Goal: Task Accomplishment & Management: Manage account settings

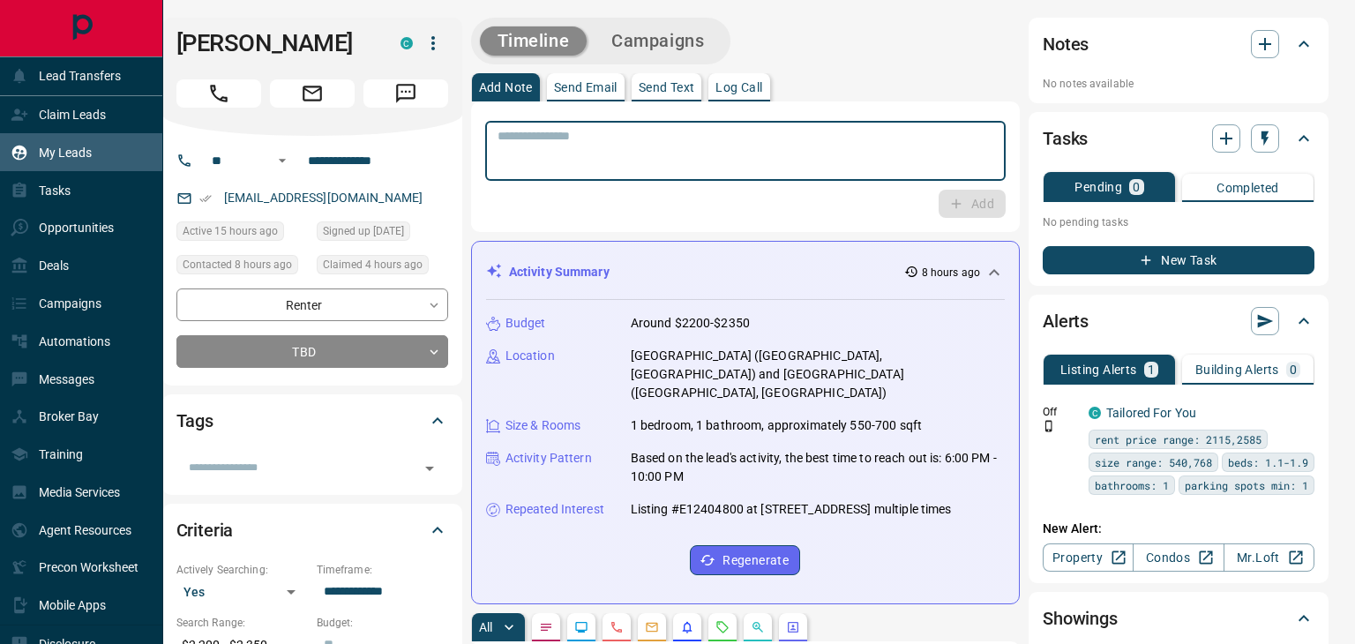
scroll to position [473, 1008]
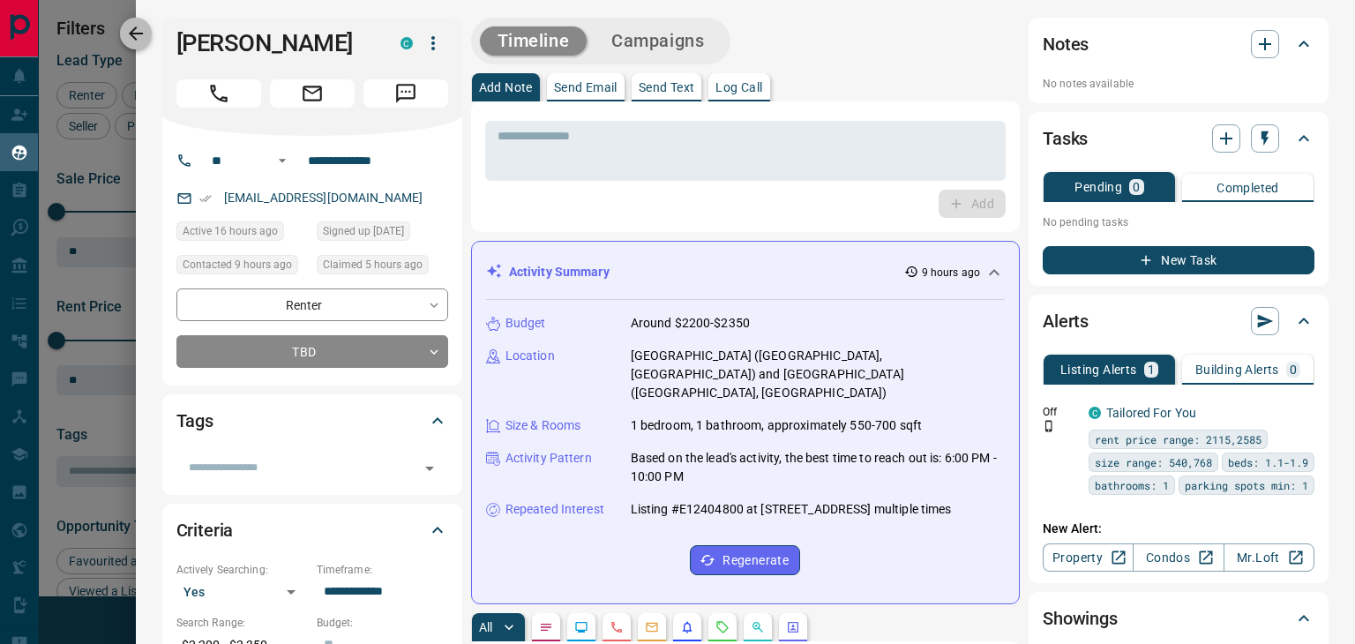
click at [141, 28] on icon "button" at bounding box center [135, 33] width 21 height 21
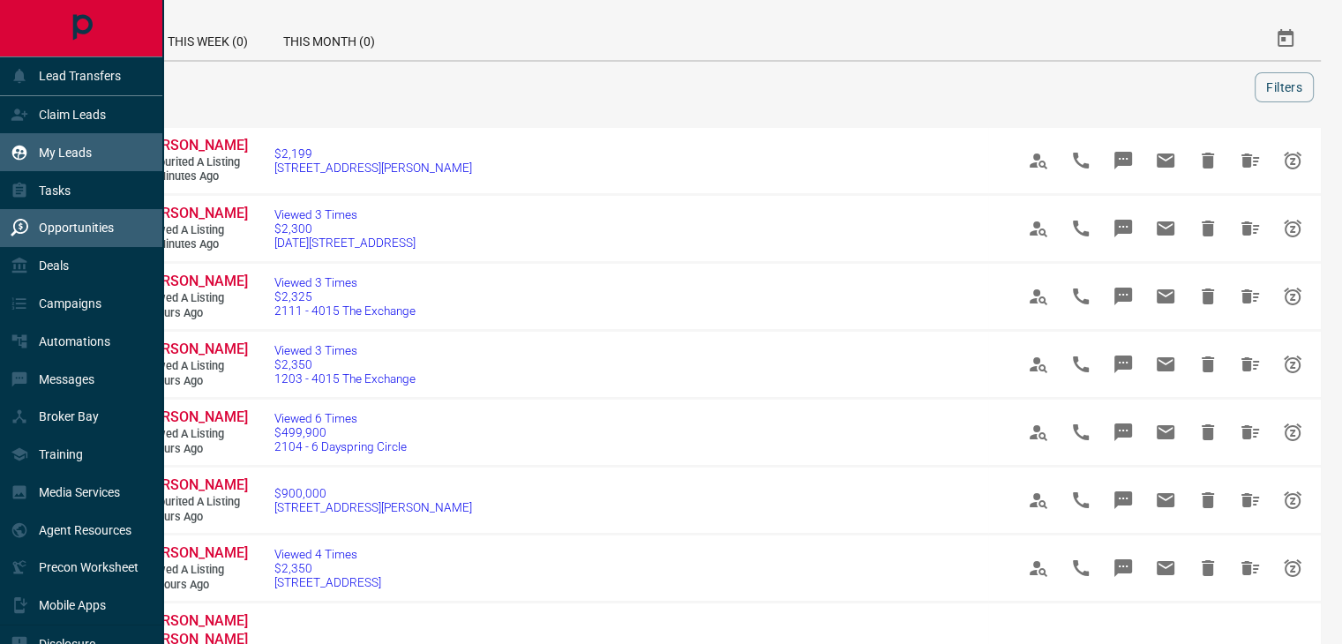
click at [49, 151] on p "My Leads" at bounding box center [65, 153] width 53 height 14
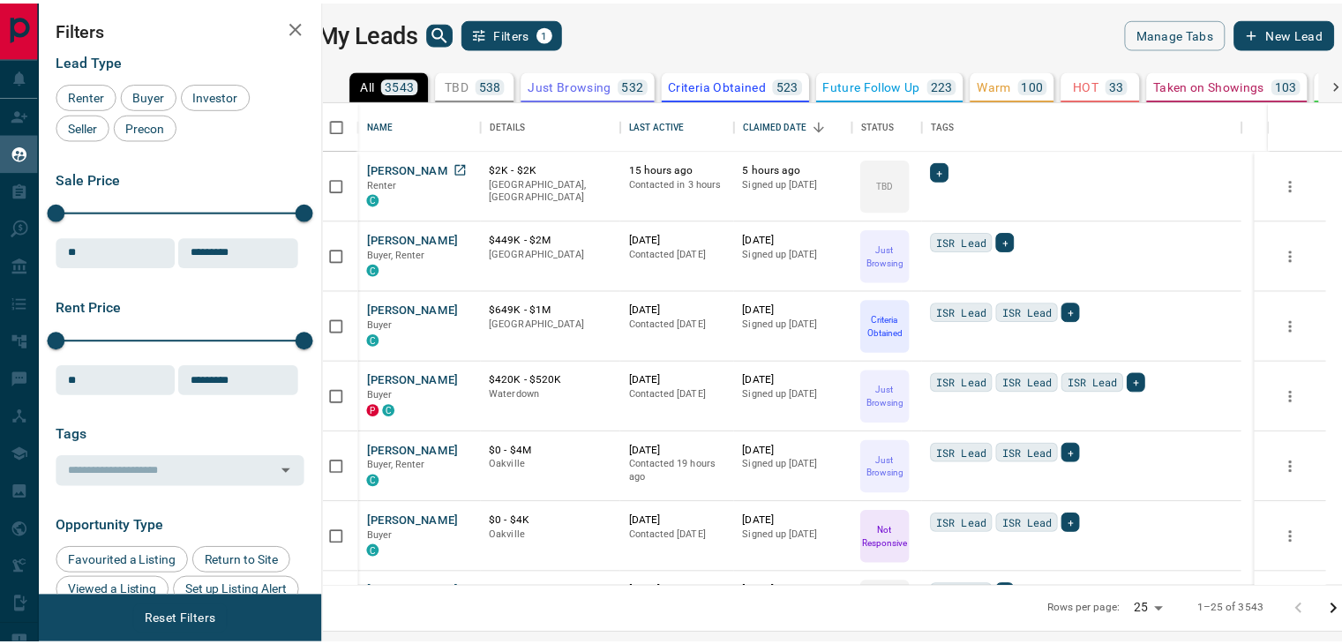
scroll to position [473, 1008]
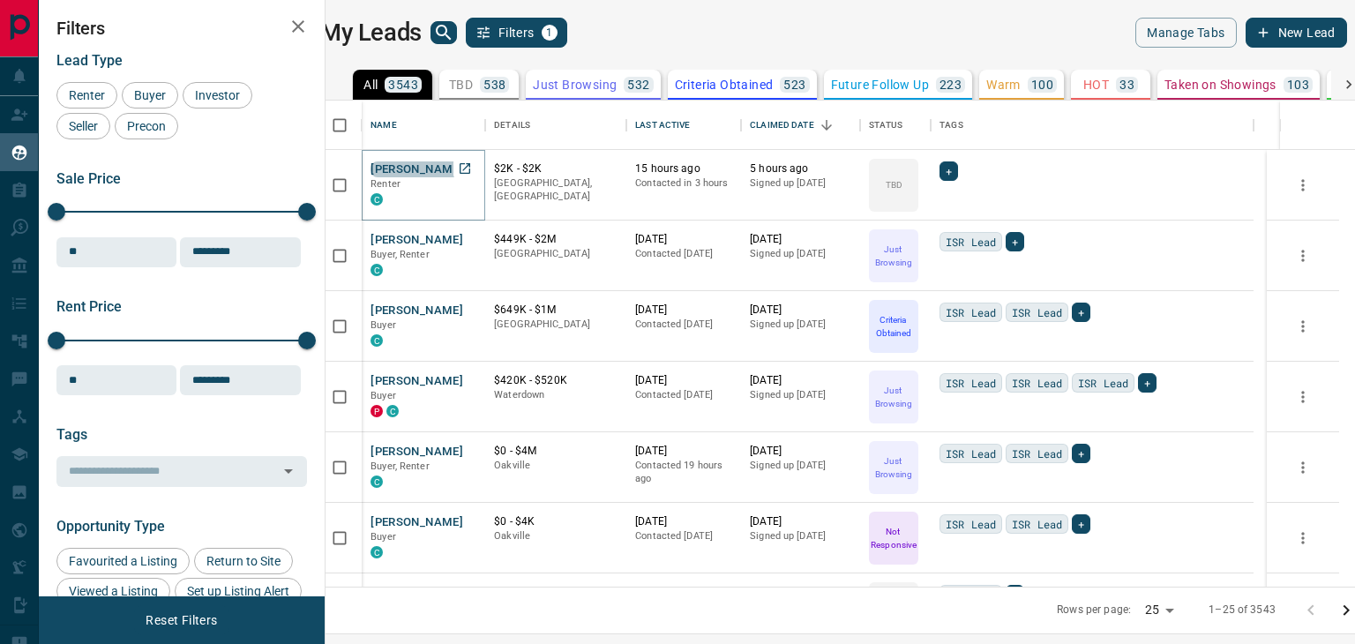
click at [442, 169] on button "[PERSON_NAME]" at bounding box center [416, 169] width 93 height 17
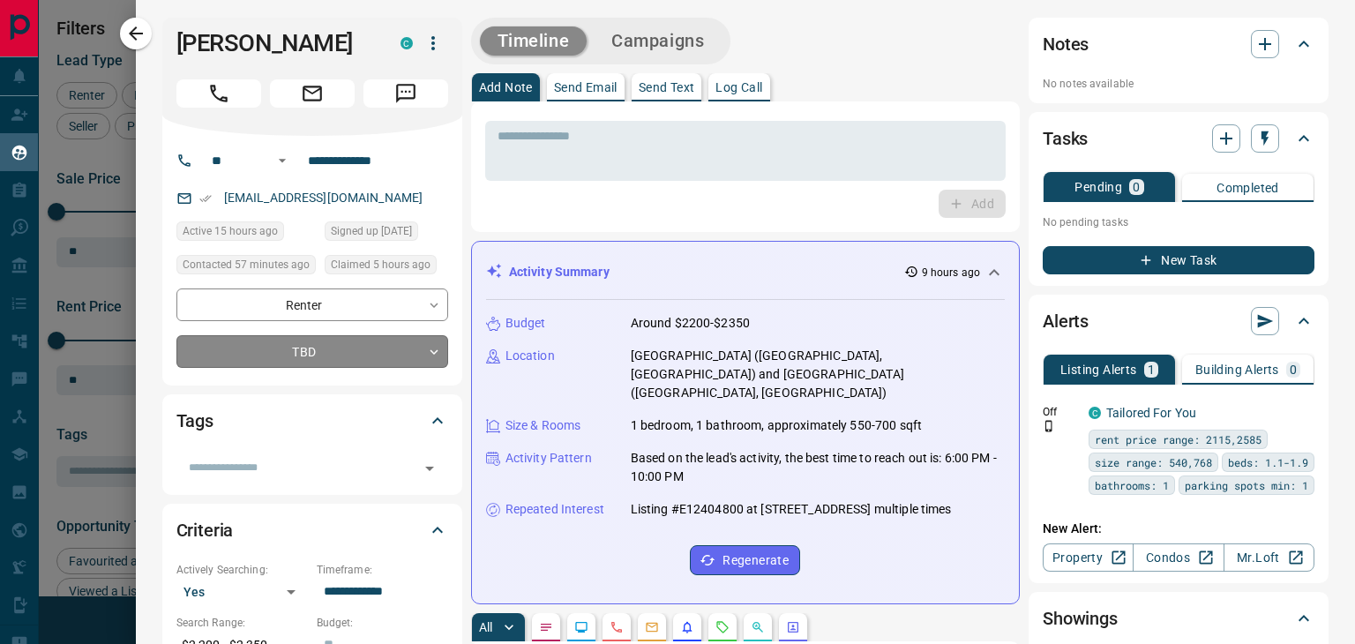
click at [435, 381] on body "Lead Transfers Claim Leads My Leads Tasks Opportunities Deals Campaigns Automat…" at bounding box center [677, 311] width 1355 height 622
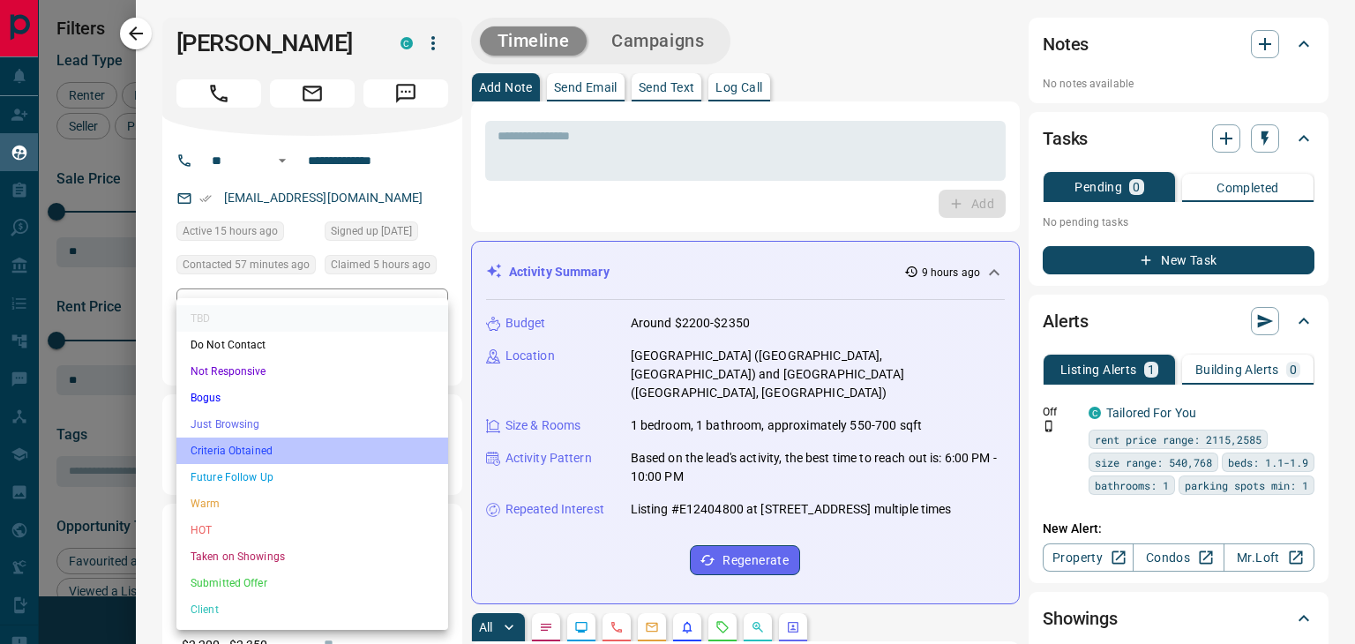
click at [233, 449] on li "Criteria Obtained" at bounding box center [312, 451] width 272 height 26
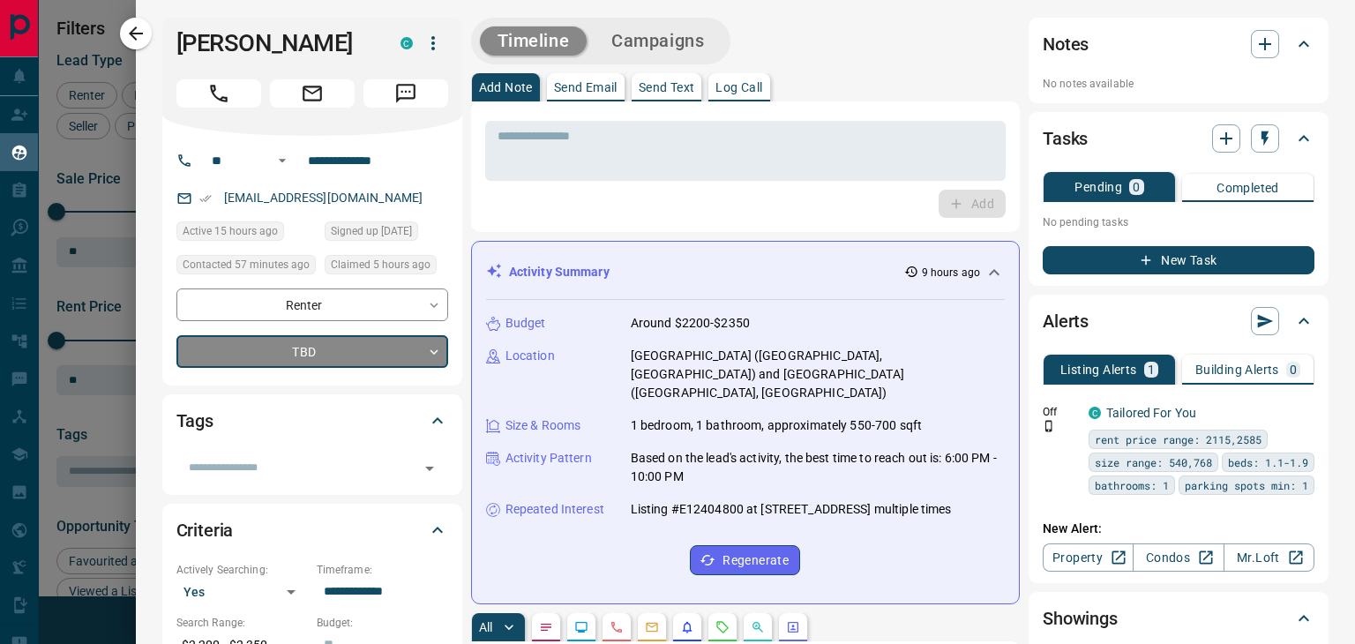
type input "*"
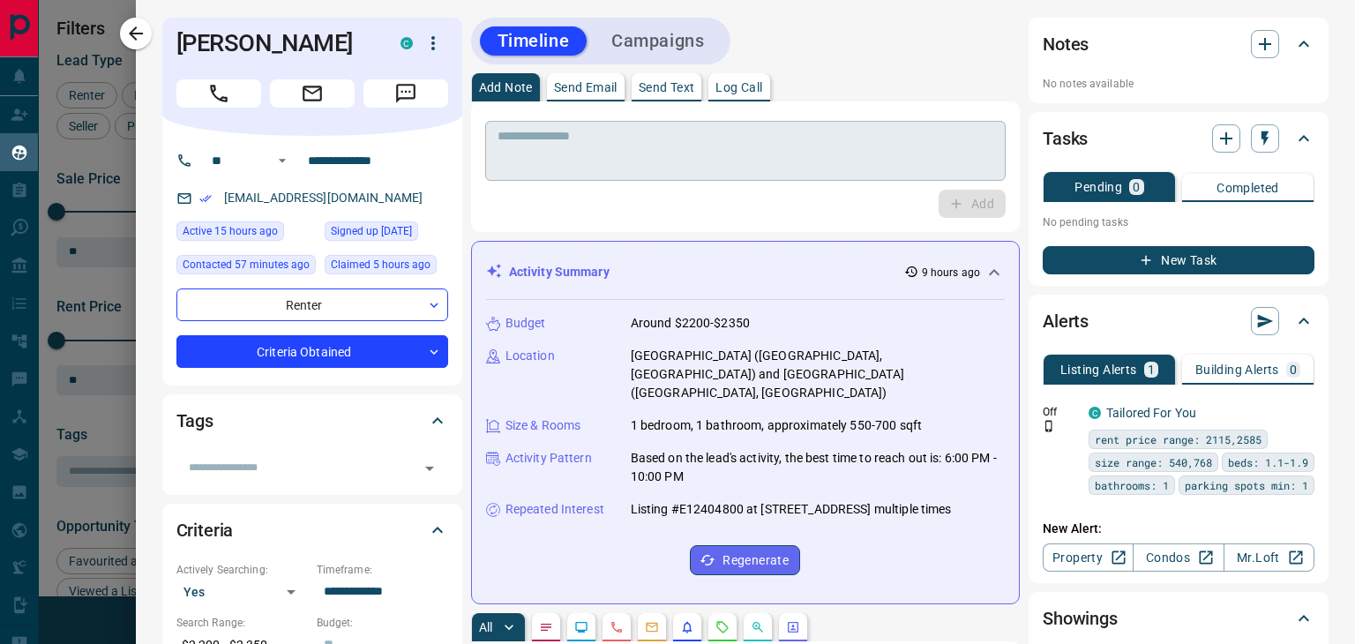
click at [663, 170] on textarea at bounding box center [745, 151] width 496 height 45
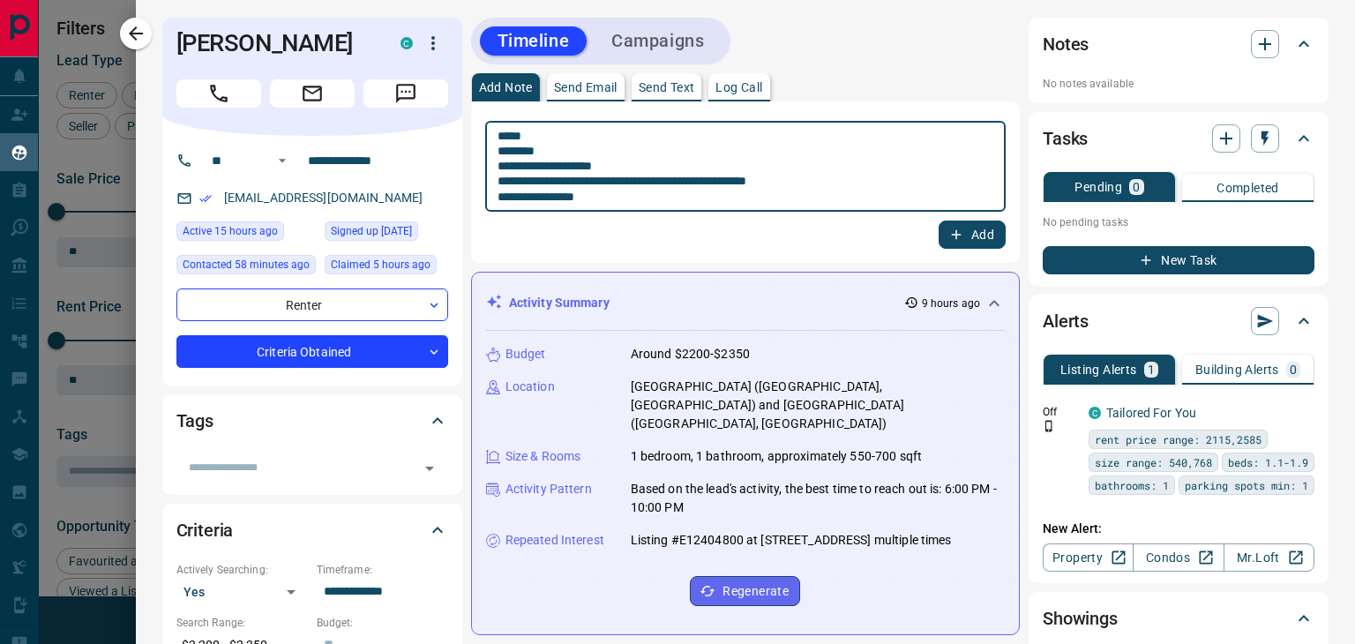
type textarea "**********"
click at [960, 226] on button "Add" at bounding box center [972, 235] width 67 height 28
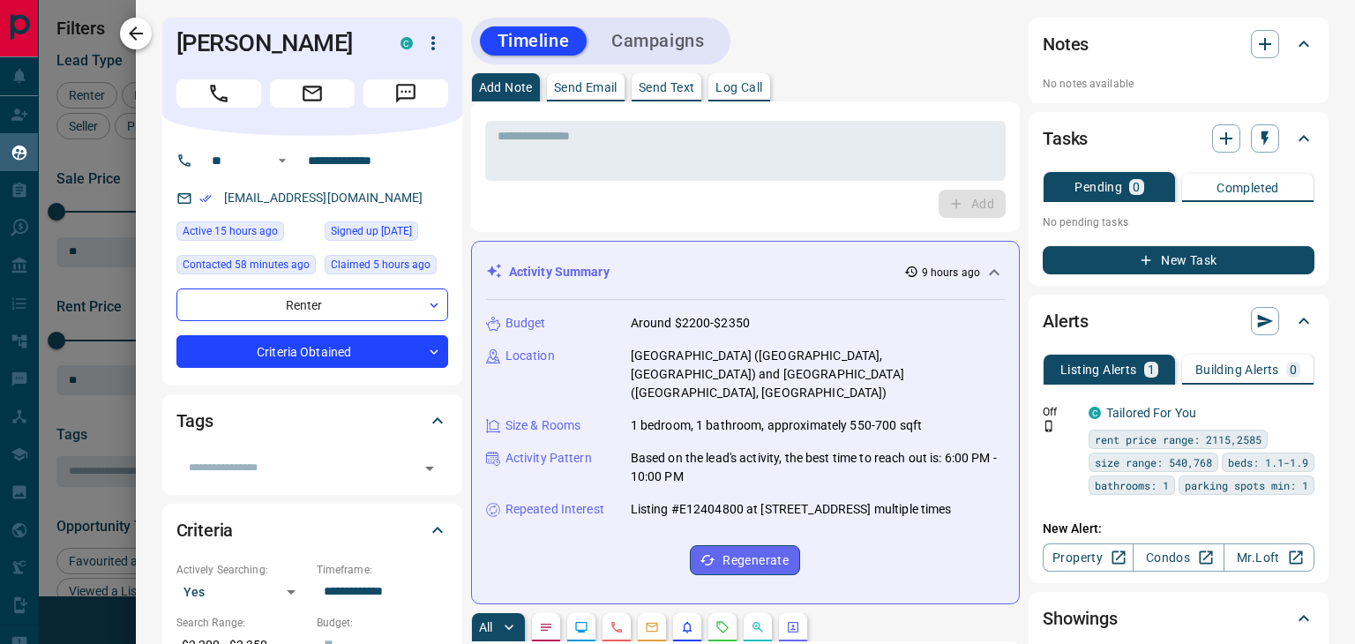
click at [133, 23] on icon "button" at bounding box center [135, 33] width 21 height 21
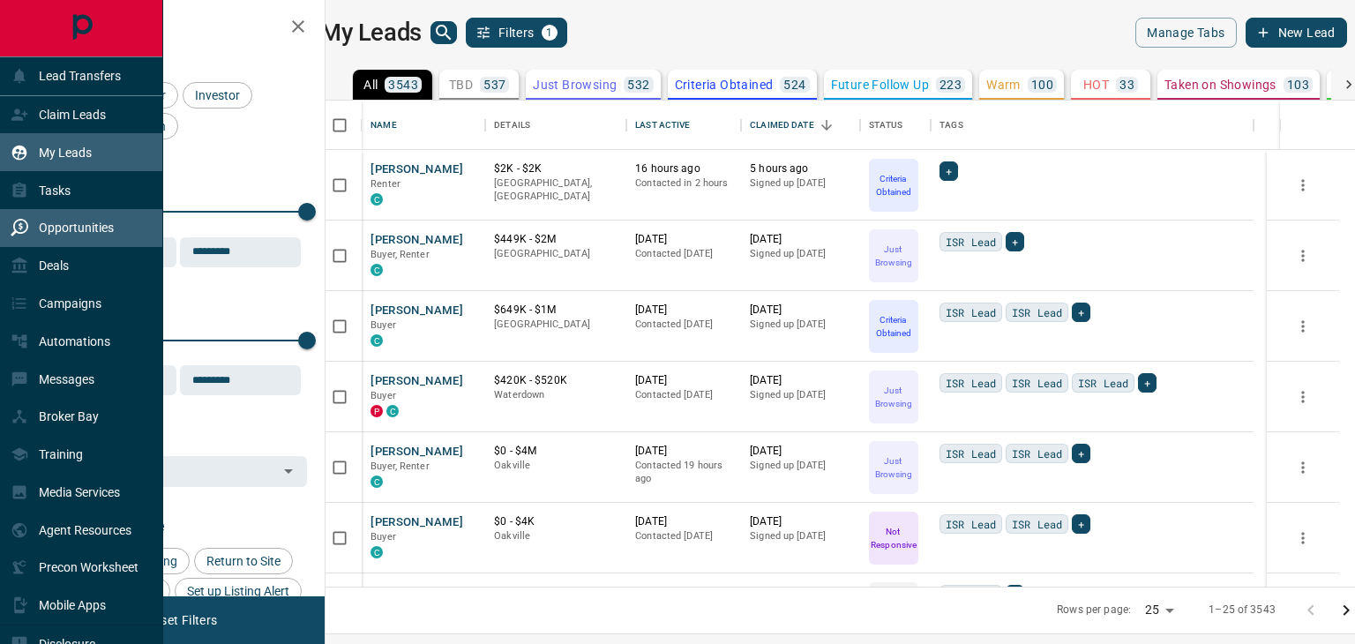
click at [42, 229] on p "Opportunities" at bounding box center [76, 228] width 75 height 14
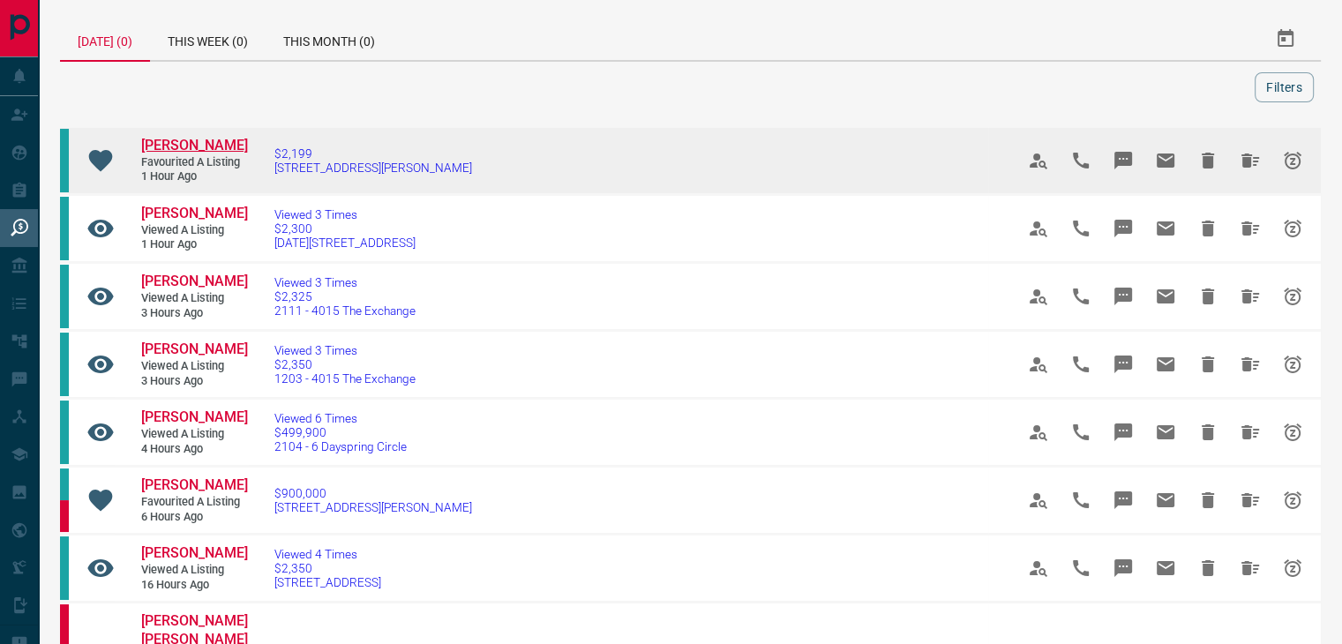
click at [201, 145] on span "[PERSON_NAME]" at bounding box center [194, 145] width 107 height 17
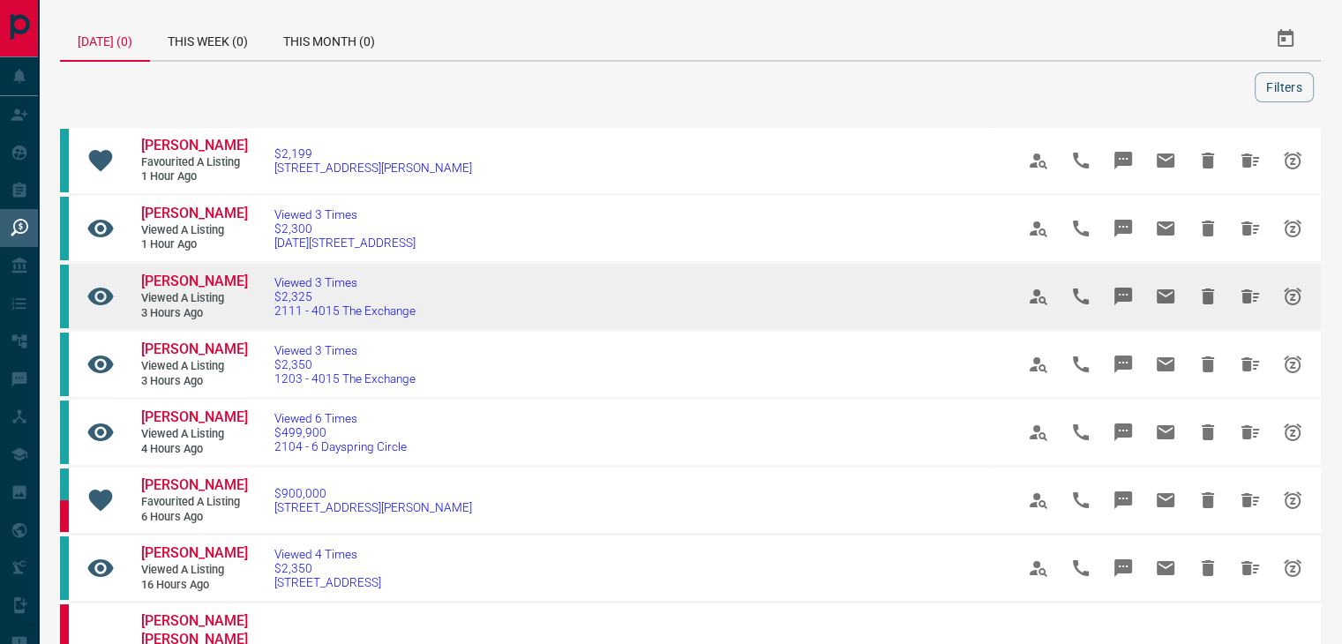
click at [1252, 297] on icon "Hide All from Priyanka Thathagar" at bounding box center [1249, 296] width 21 height 21
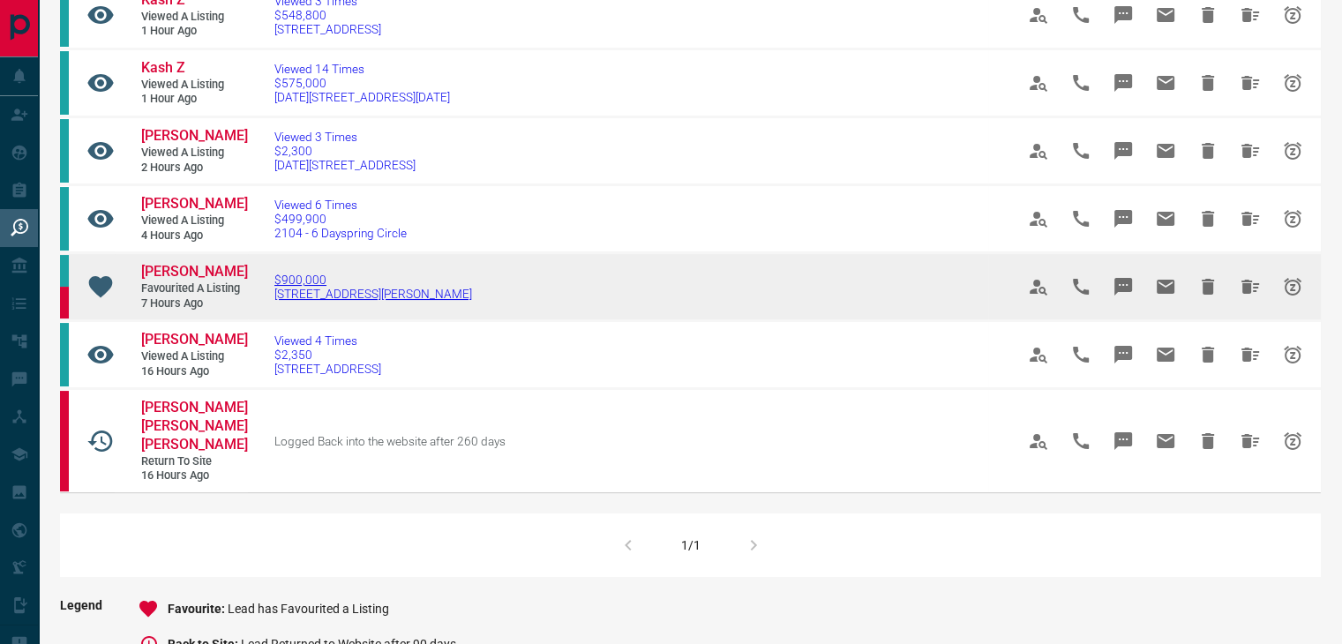
scroll to position [176, 0]
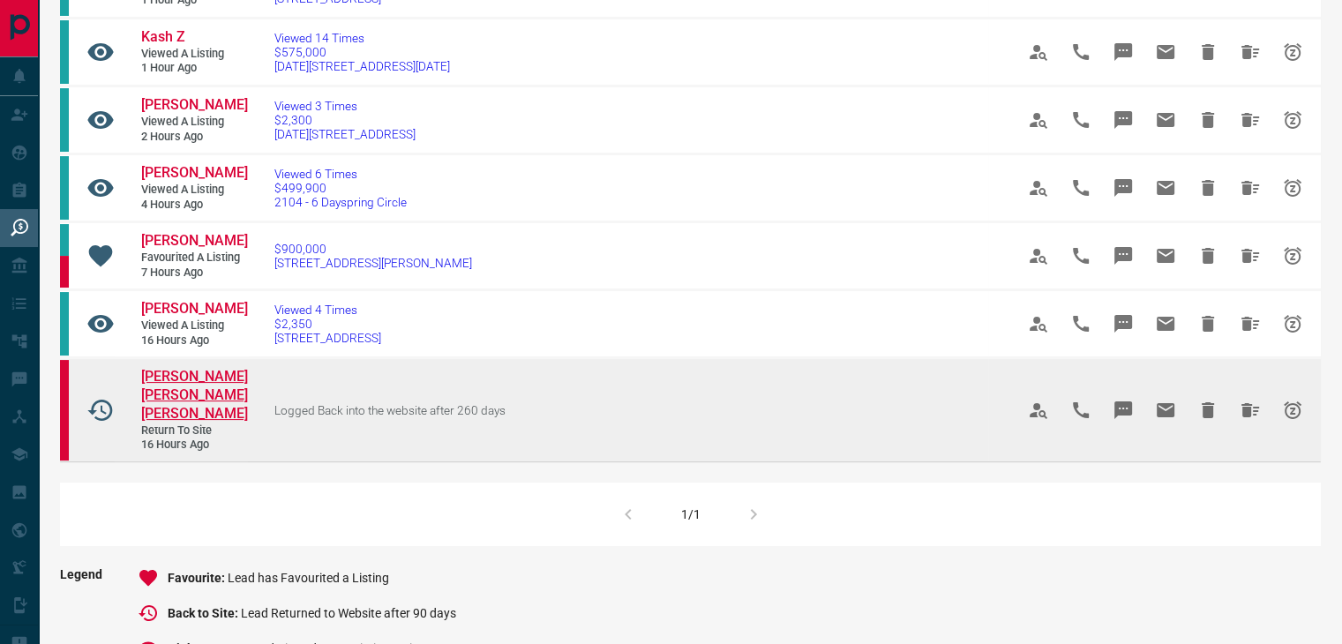
click at [174, 422] on span "[PERSON_NAME] [PERSON_NAME] [PERSON_NAME]" at bounding box center [194, 395] width 107 height 54
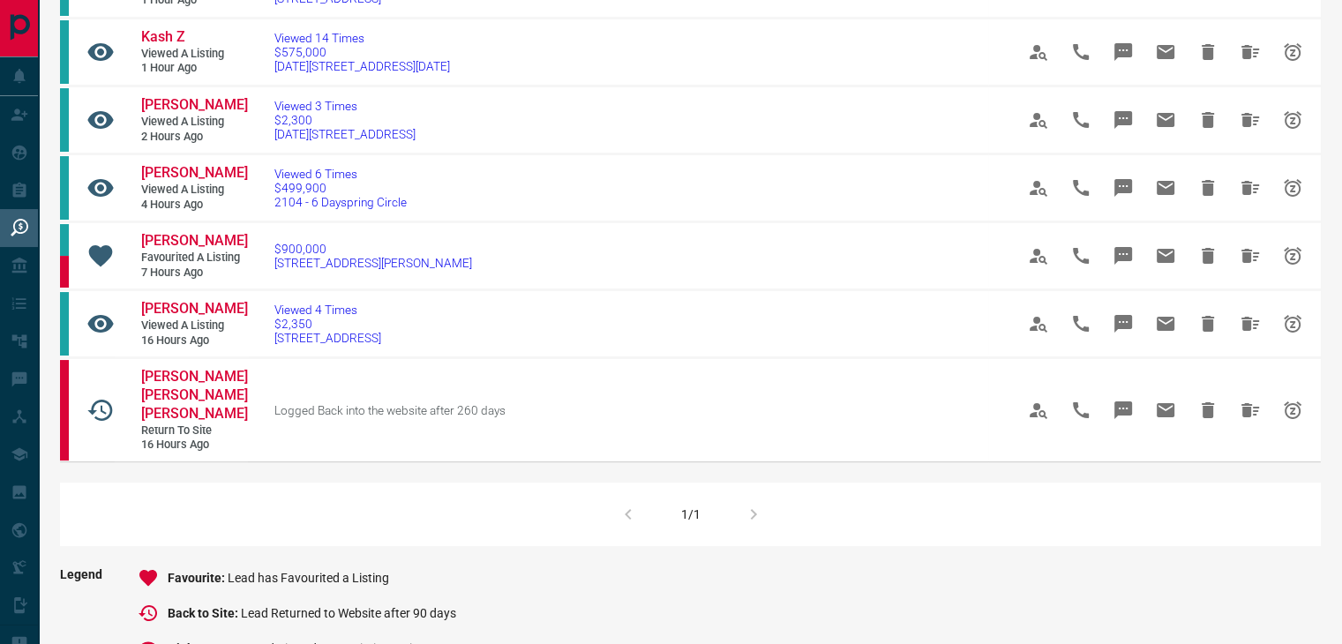
click at [762, 546] on div "1/1" at bounding box center [690, 514] width 1260 height 64
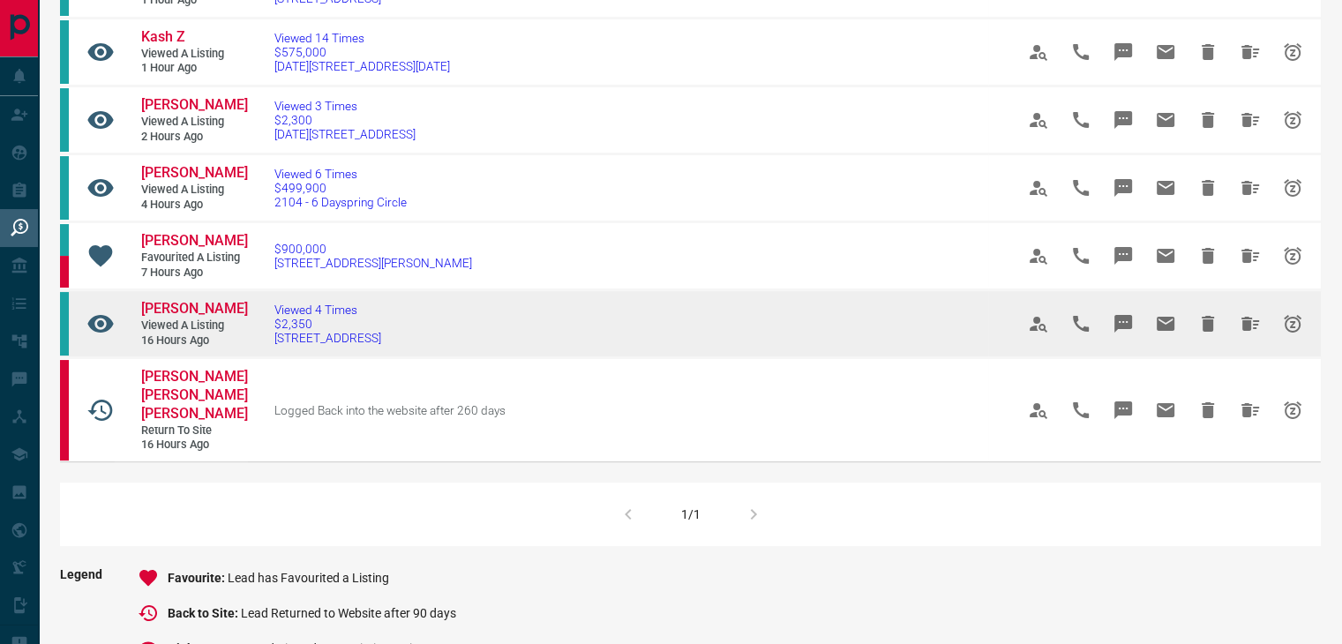
scroll to position [0, 0]
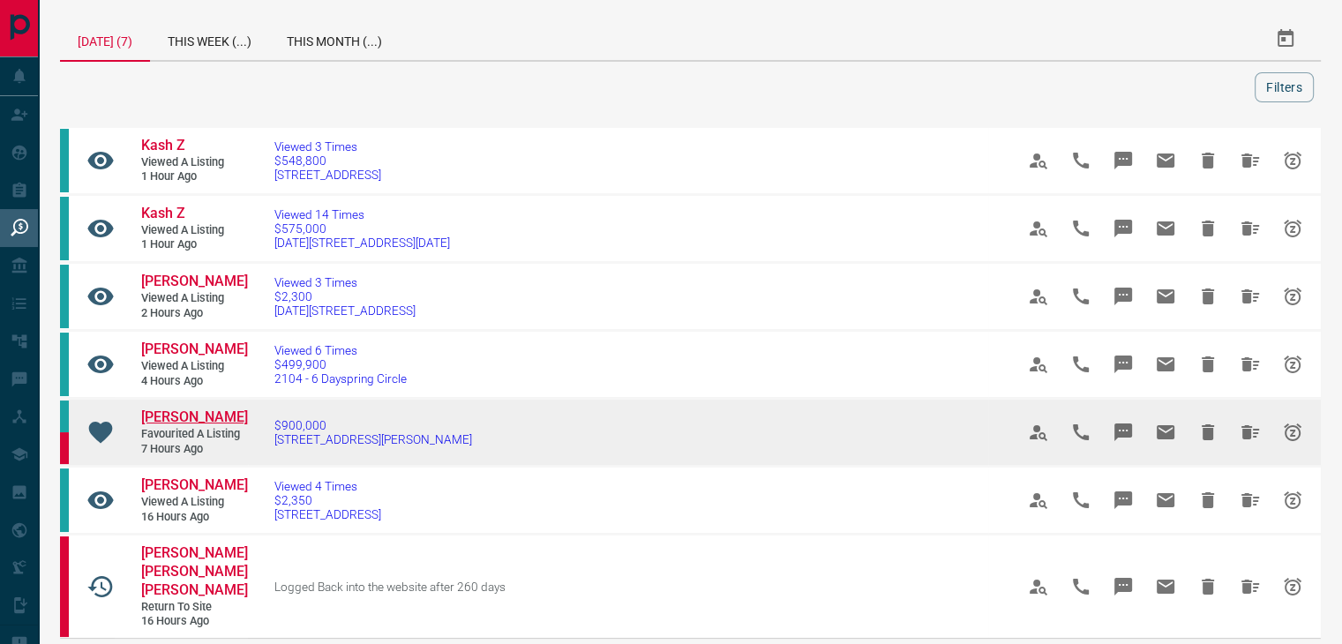
click at [161, 425] on span "[PERSON_NAME]" at bounding box center [194, 416] width 107 height 17
